Goal: Check status: Check status

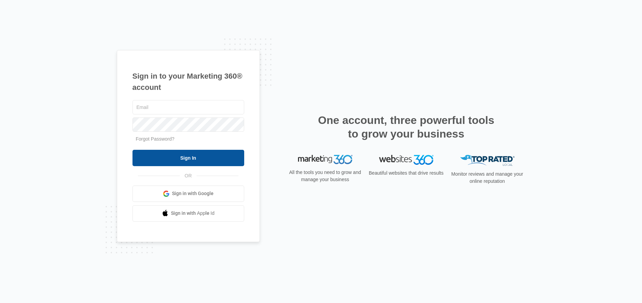
type input "sarah.voegtlin@madwire.com"
click at [201, 153] on input "Sign In" at bounding box center [189, 158] width 112 height 16
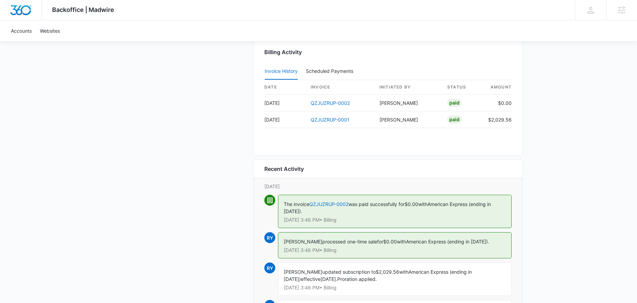
scroll to position [673, 0]
click at [333, 124] on td "QZJUZRUP-0001" at bounding box center [339, 120] width 69 height 17
click at [333, 123] on link "QZJUZRUP-0001" at bounding box center [330, 121] width 39 height 6
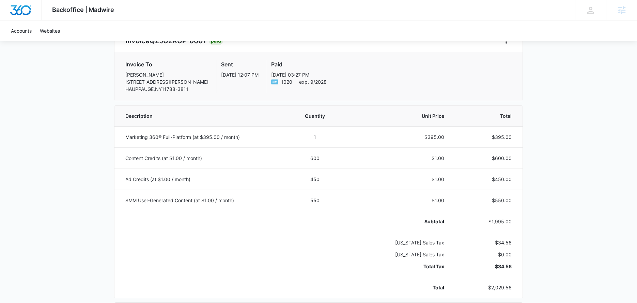
scroll to position [78, 0]
